Goal: Transaction & Acquisition: Purchase product/service

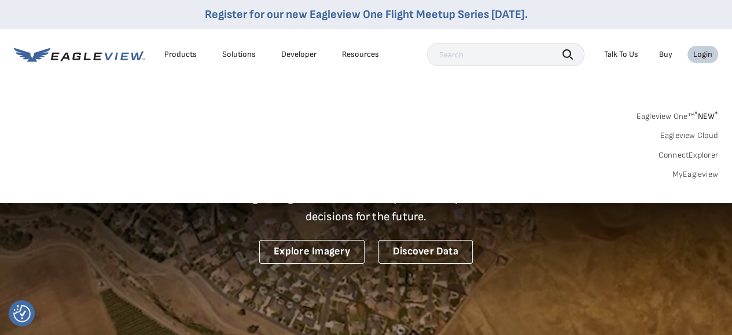
click at [688, 176] on link "MyEagleview" at bounding box center [695, 174] width 46 height 10
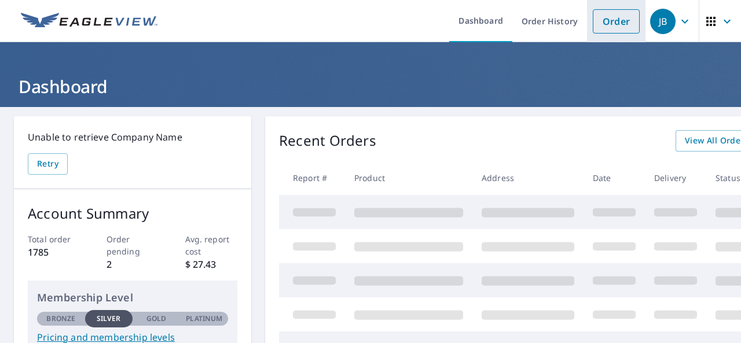
click at [608, 26] on link "Order" at bounding box center [616, 21] width 47 height 24
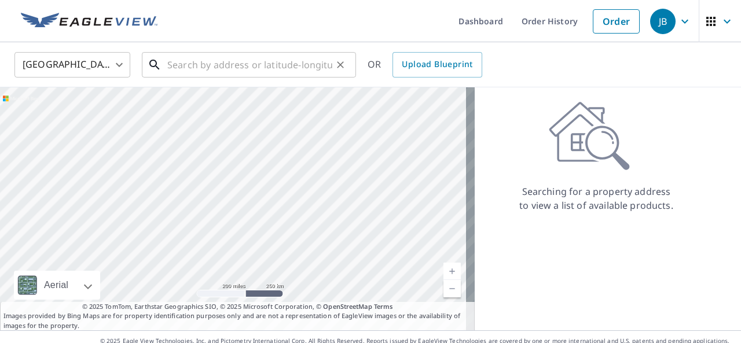
click at [307, 66] on input "text" at bounding box center [249, 65] width 165 height 32
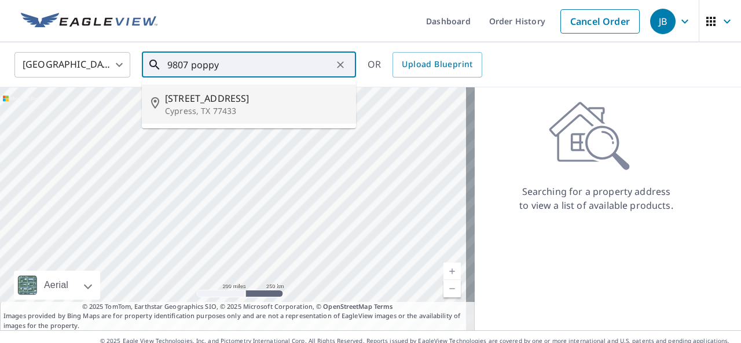
click at [263, 104] on span "[STREET_ADDRESS]" at bounding box center [256, 98] width 182 height 14
type input "[STREET_ADDRESS]"
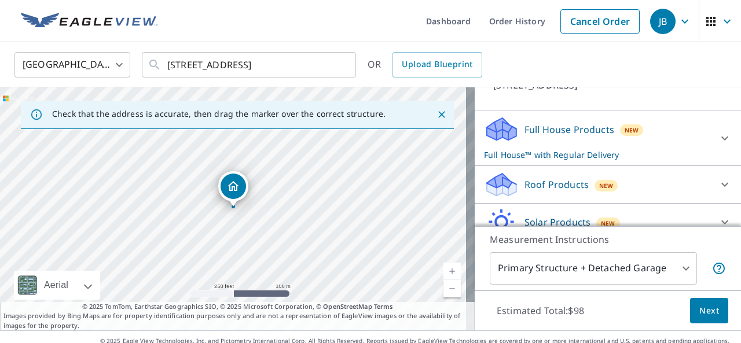
scroll to position [99, 0]
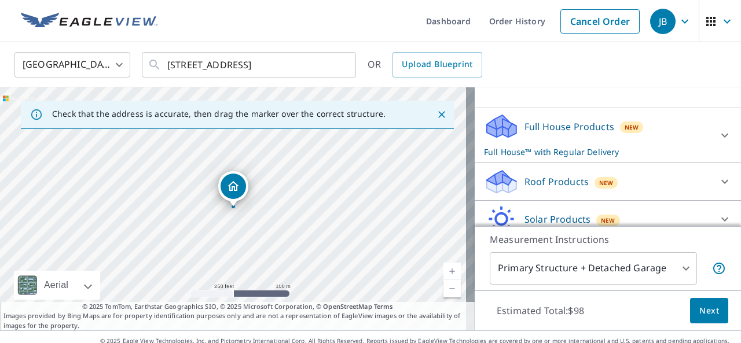
click at [718, 184] on icon at bounding box center [725, 182] width 14 height 14
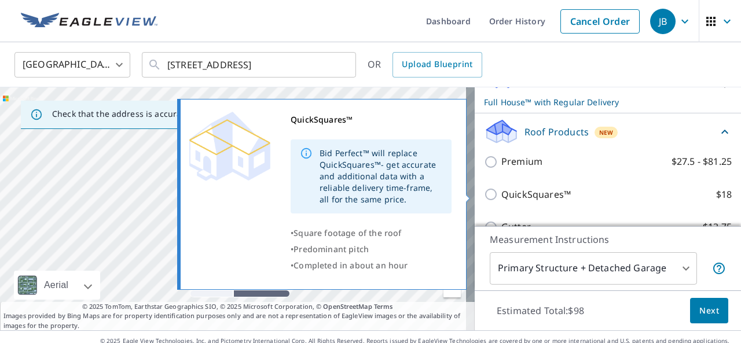
click at [666, 197] on label "QuickSquares™ $18" at bounding box center [616, 195] width 230 height 14
click at [501, 197] on input "QuickSquares™ $18" at bounding box center [492, 195] width 17 height 14
checkbox input "true"
checkbox input "false"
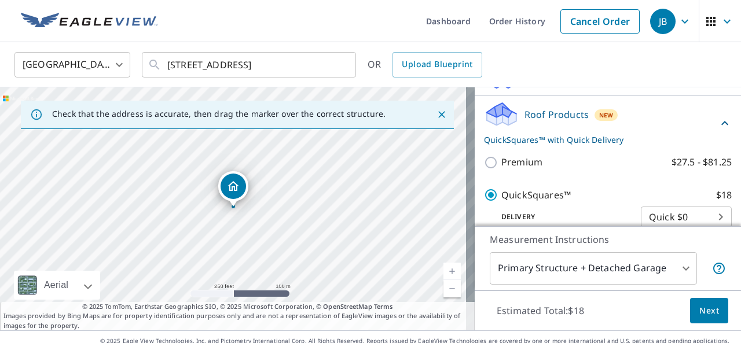
click at [699, 304] on span "Next" at bounding box center [709, 311] width 20 height 14
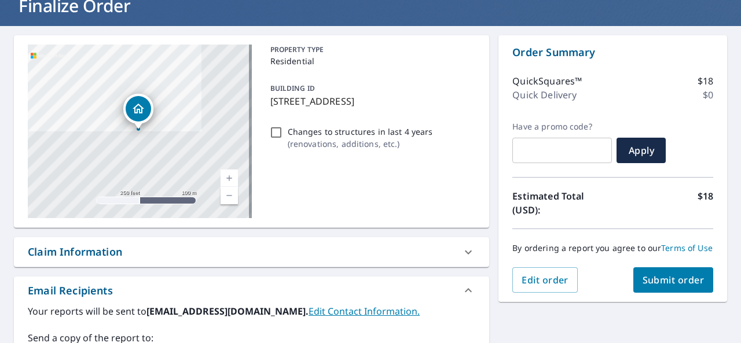
scroll to position [155, 0]
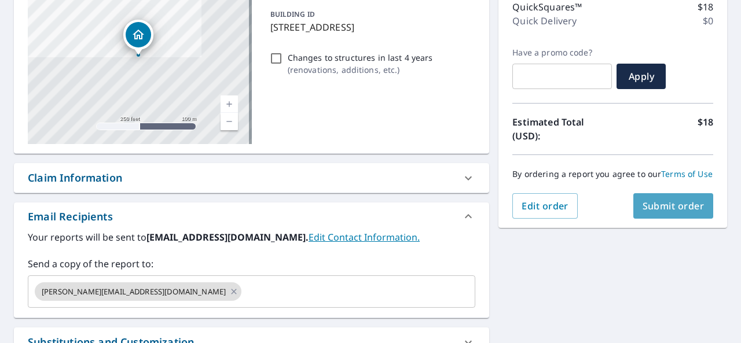
click at [657, 219] on button "Submit order" at bounding box center [673, 205] width 80 height 25
checkbox input "true"
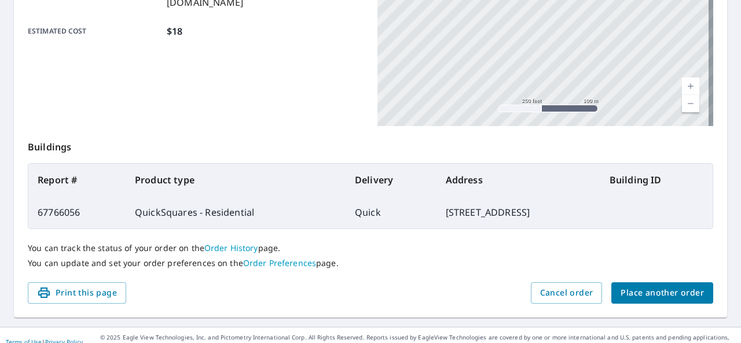
scroll to position [326, 0]
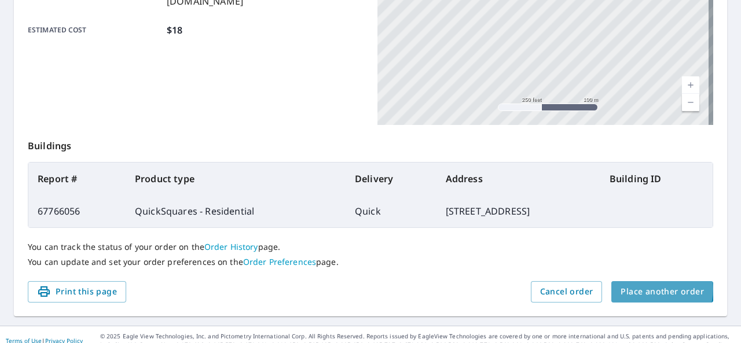
click at [650, 289] on span "Place another order" at bounding box center [662, 292] width 83 height 14
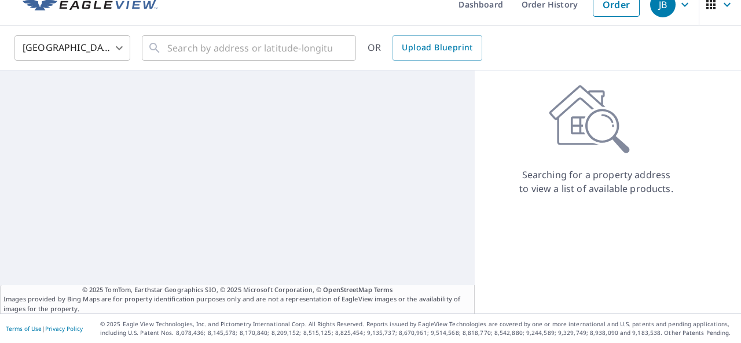
scroll to position [16, 0]
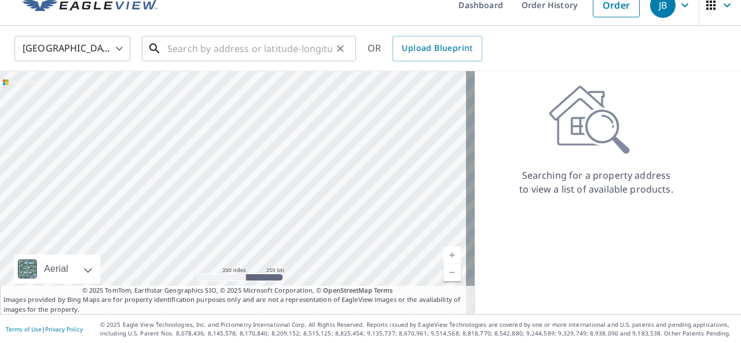
click at [188, 48] on input "text" at bounding box center [249, 48] width 165 height 32
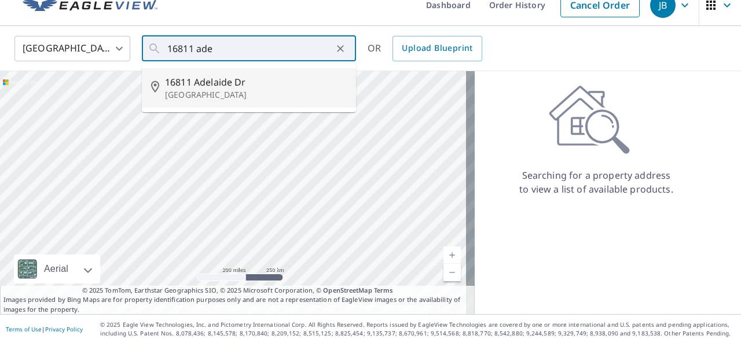
type input "[STREET_ADDRESS][PERSON_NAME]"
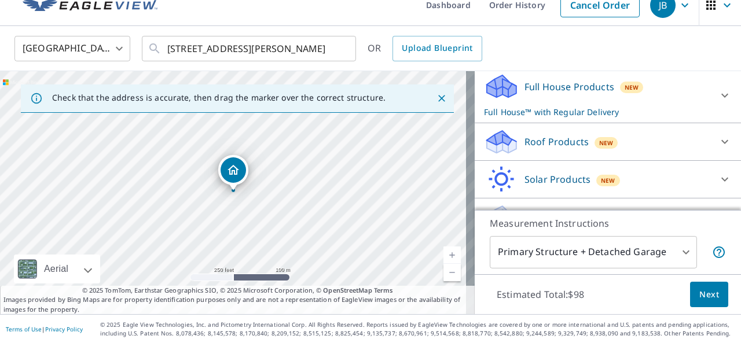
scroll to position [131, 0]
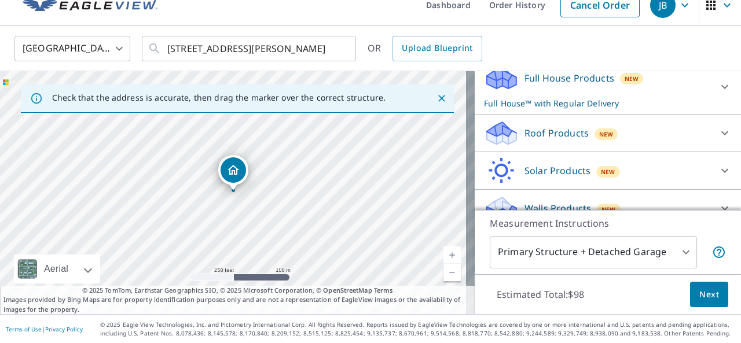
click at [718, 131] on icon at bounding box center [725, 133] width 14 height 14
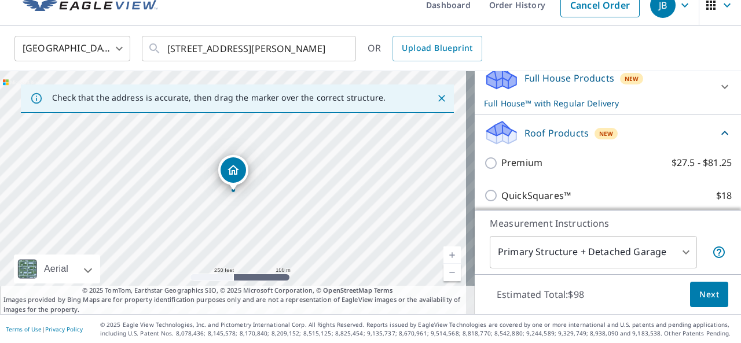
click at [658, 186] on div "QuickSquares™ $18" at bounding box center [608, 196] width 248 height 33
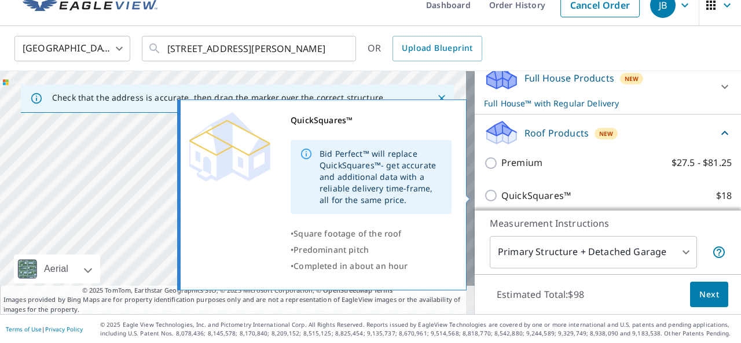
click at [643, 195] on label "QuickSquares™ $18" at bounding box center [616, 196] width 230 height 14
click at [501, 195] on input "QuickSquares™ $18" at bounding box center [492, 196] width 17 height 14
checkbox input "true"
checkbox input "false"
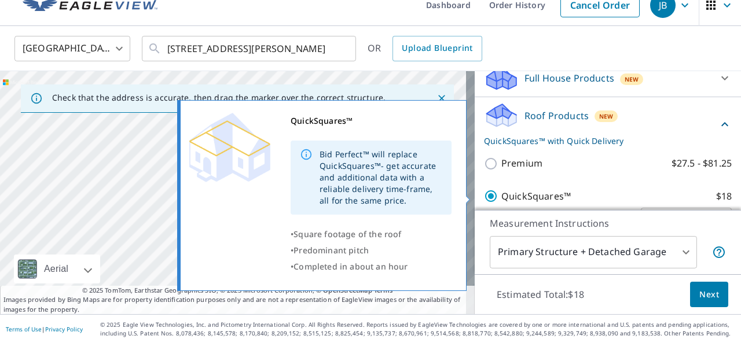
scroll to position [132, 0]
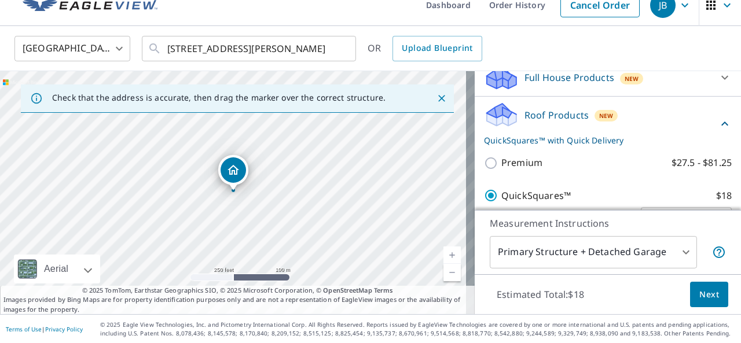
click at [699, 294] on span "Next" at bounding box center [709, 295] width 20 height 14
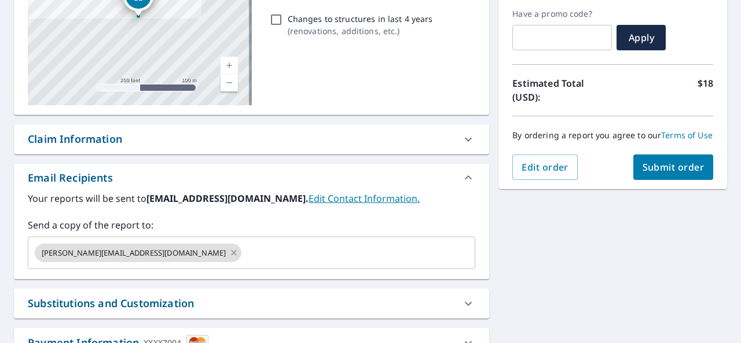
scroll to position [195, 0]
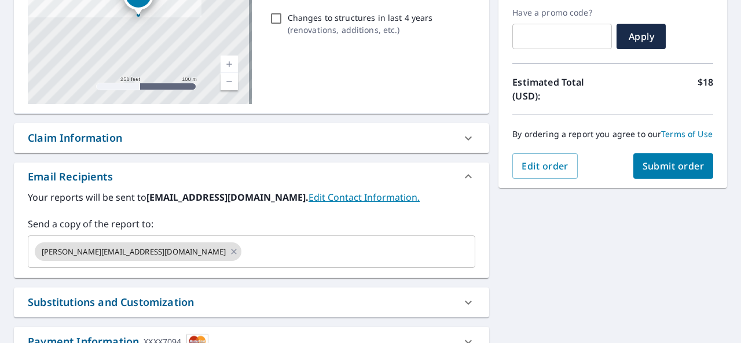
click at [688, 173] on span "Submit order" at bounding box center [674, 166] width 62 height 13
checkbox input "true"
